Goal: Use online tool/utility: Utilize a website feature to perform a specific function

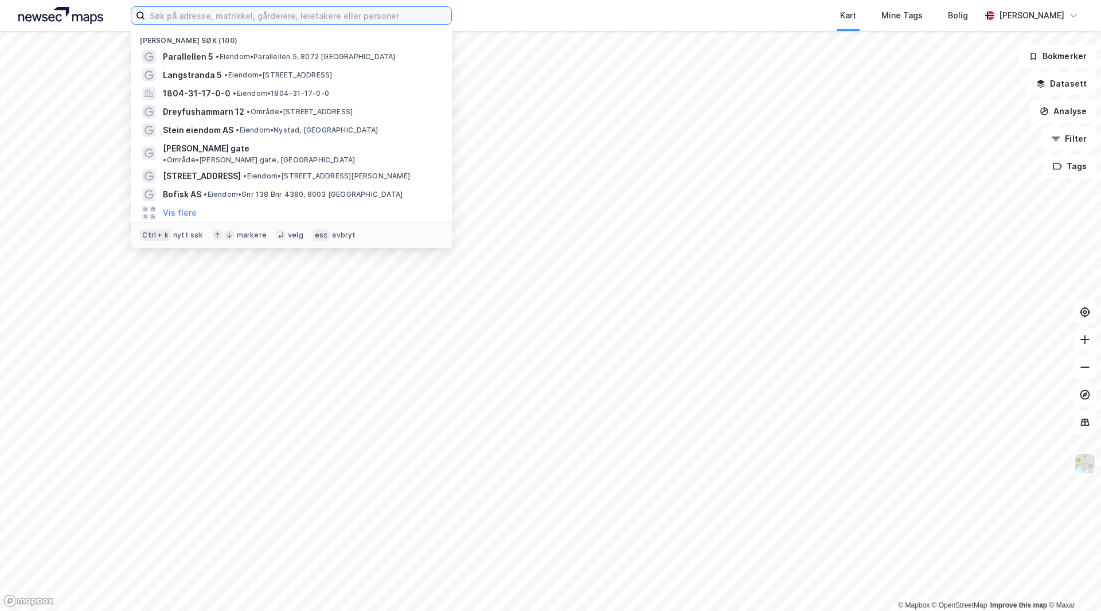
click at [218, 22] on input at bounding box center [298, 15] width 306 height 17
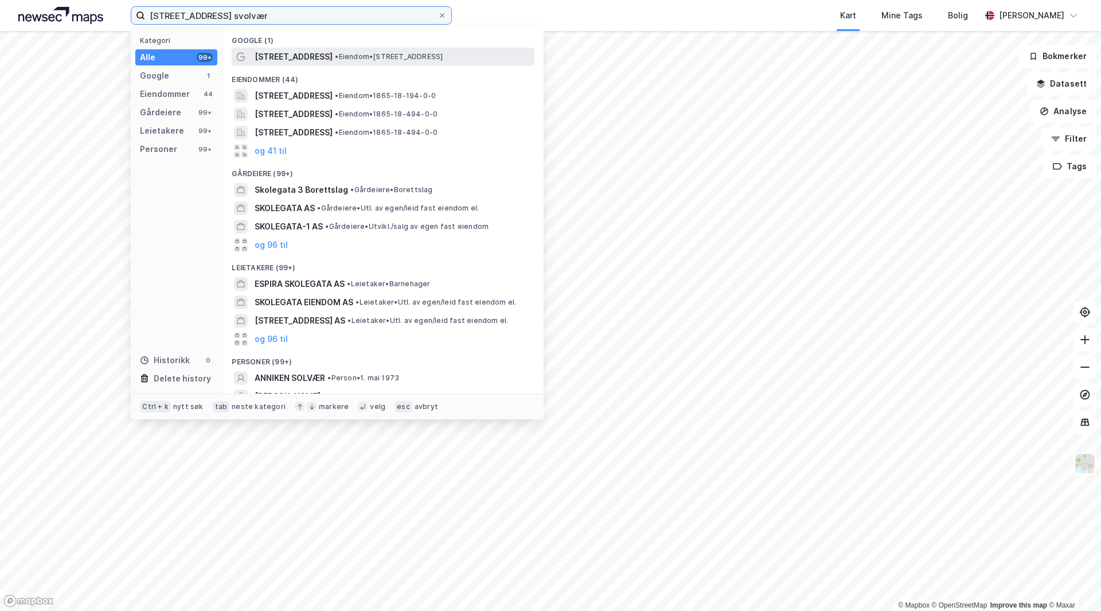
type input "[STREET_ADDRESS] svolvær"
click at [302, 54] on div "[STREET_ADDRESS] • Eiendom • [STREET_ADDRESS]" at bounding box center [393, 57] width 277 height 14
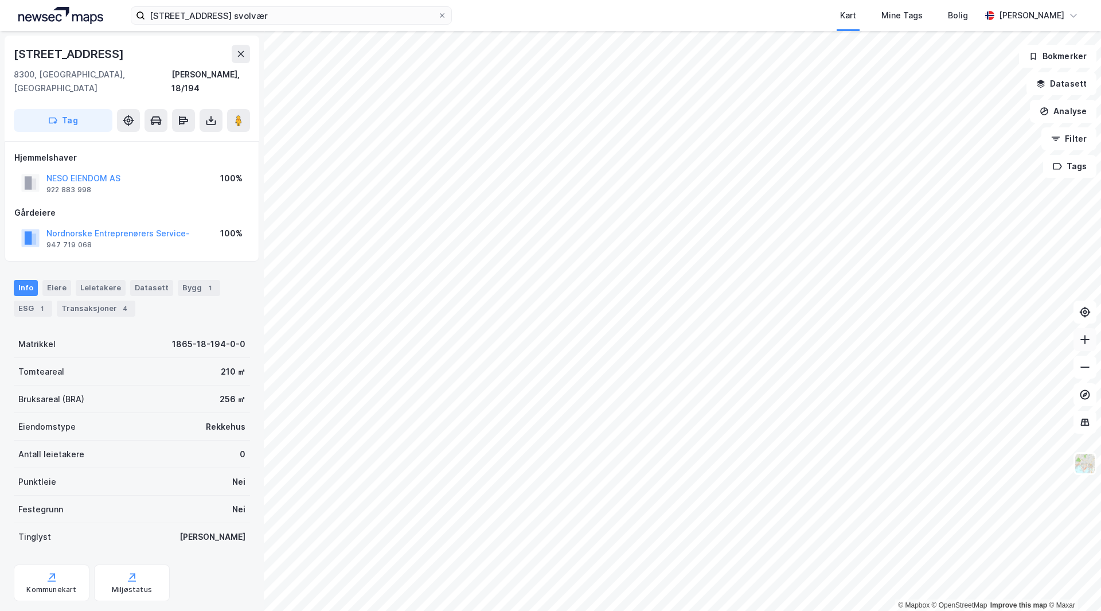
click at [1078, 345] on button at bounding box center [1084, 339] width 23 height 23
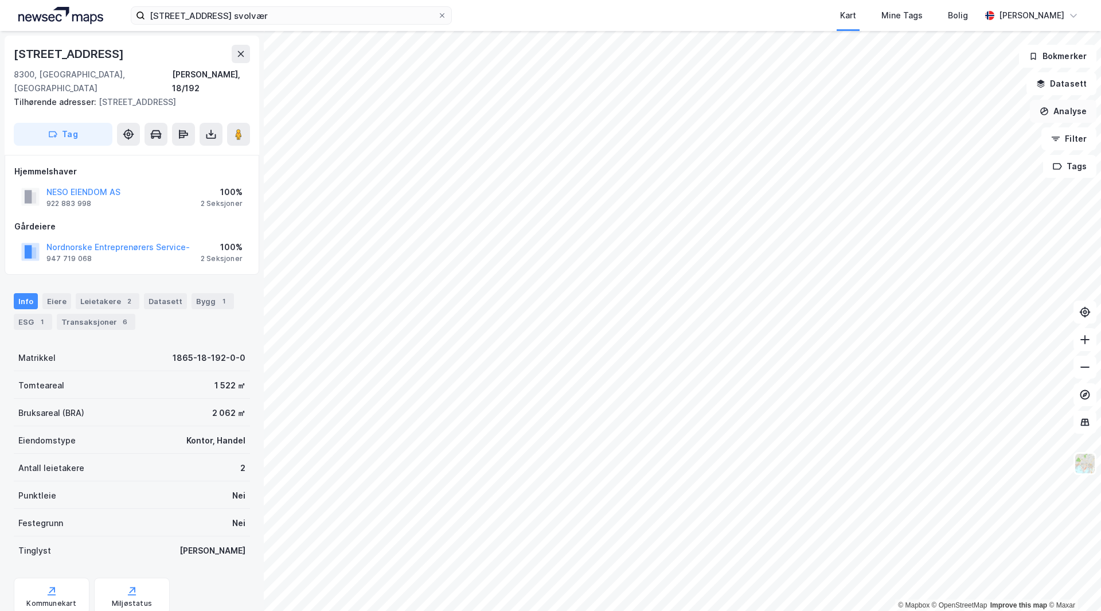
click at [1074, 111] on button "Analyse" at bounding box center [1063, 111] width 67 height 23
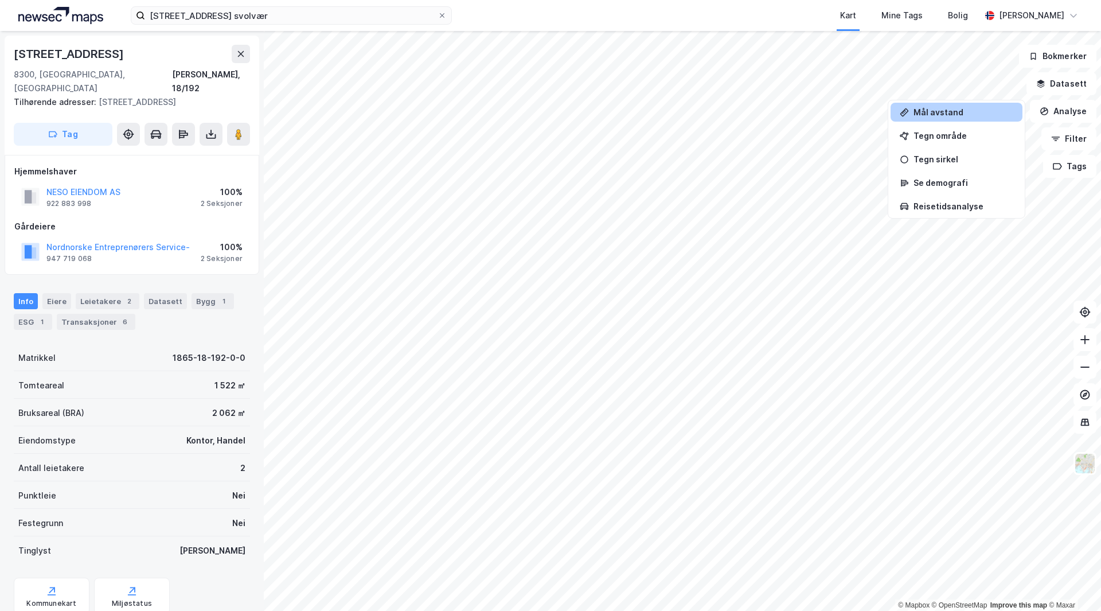
click at [996, 113] on div "Mål avstand" at bounding box center [963, 112] width 100 height 10
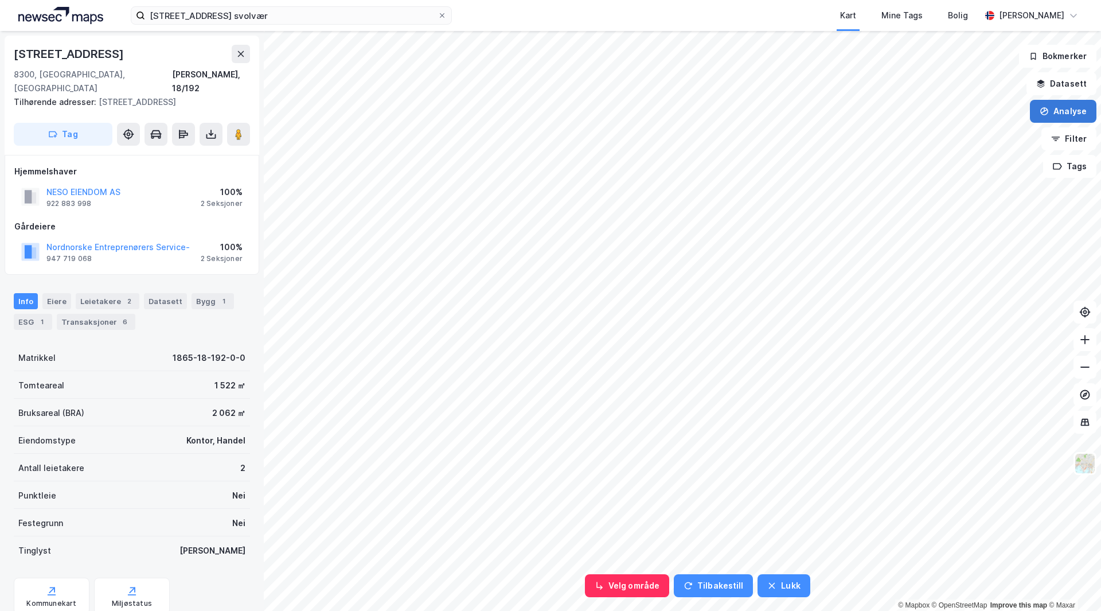
click at [1058, 113] on button "Analyse" at bounding box center [1063, 111] width 67 height 23
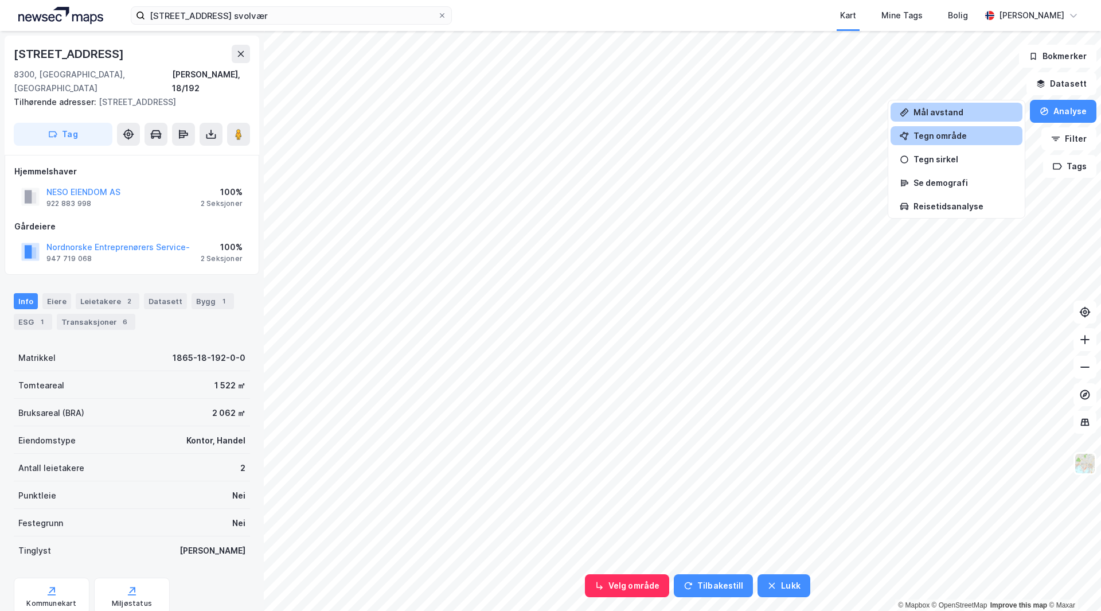
click at [966, 136] on div "Tegn område" at bounding box center [963, 136] width 100 height 10
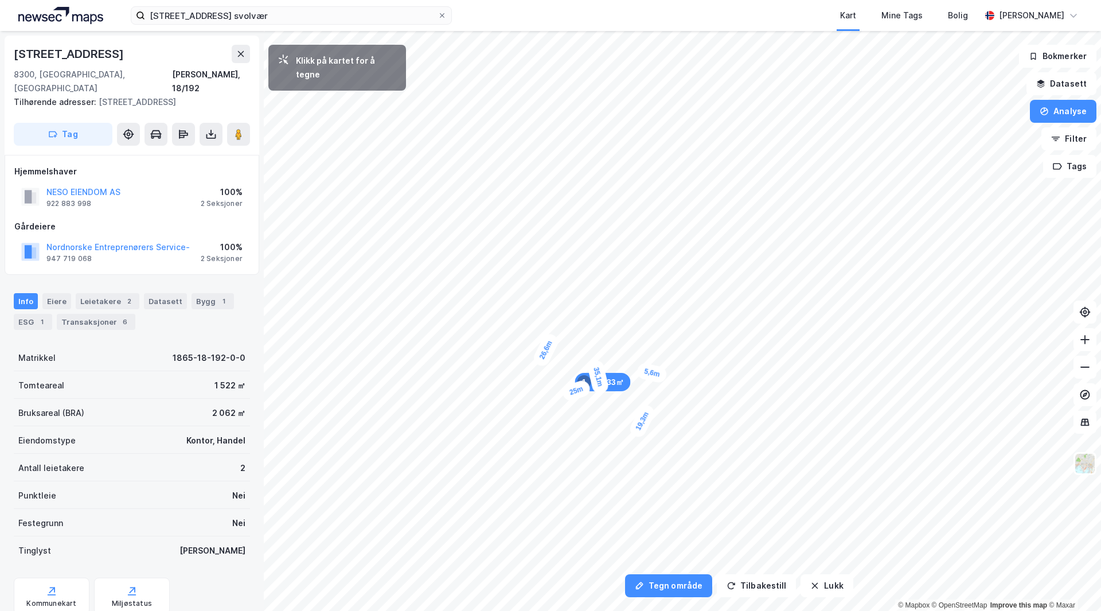
click at [638, 370] on div "5,6m" at bounding box center [652, 373] width 32 height 22
click at [666, 380] on div "3,7m" at bounding box center [657, 373] width 33 height 29
